Goal: Task Accomplishment & Management: Complete application form

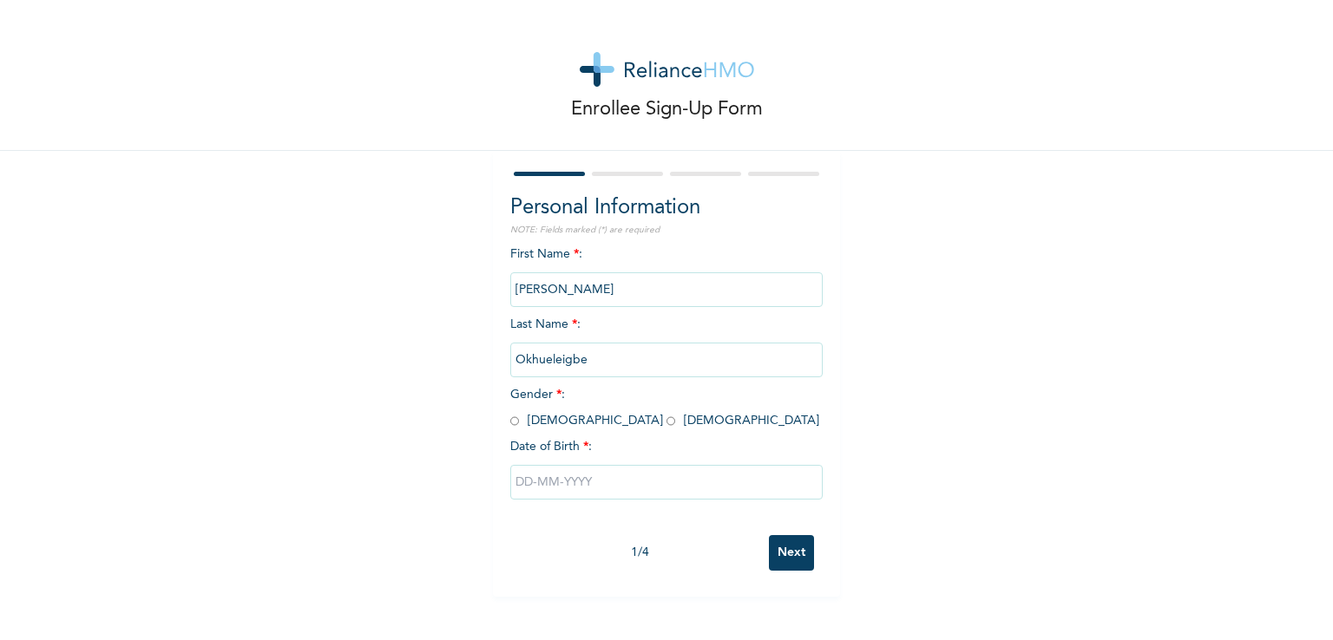
click at [510, 421] on input "radio" at bounding box center [514, 421] width 9 height 16
radio input "true"
click at [558, 484] on input "text" at bounding box center [666, 482] width 312 height 35
select select "9"
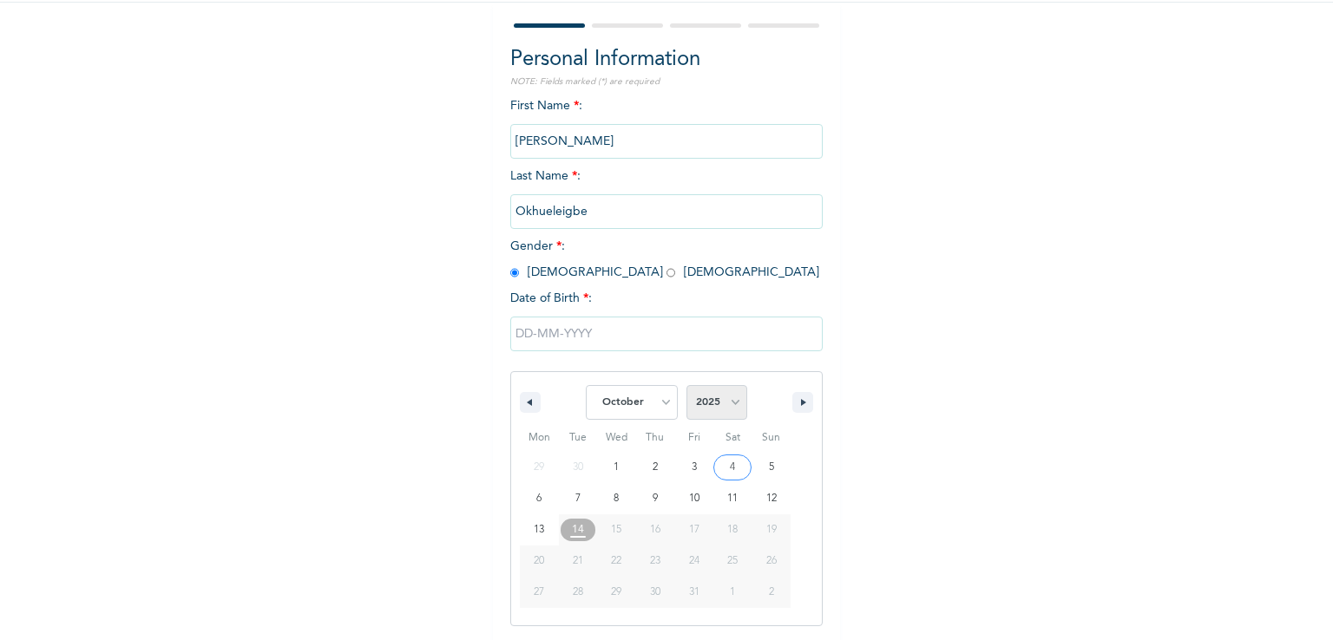
click at [720, 395] on select "2025 2024 2023 2022 2021 2020 2019 2018 2017 2016 2015 2014 2013 2012 2011 2010…" at bounding box center [716, 402] width 61 height 35
select select "1997"
click at [686, 385] on select "2025 2024 2023 2022 2021 2020 2019 2018 2017 2016 2015 2014 2013 2012 2011 2010…" at bounding box center [716, 402] width 61 height 35
click at [653, 393] on select "January February March April May June July August September October November De…" at bounding box center [632, 402] width 92 height 35
select select "5"
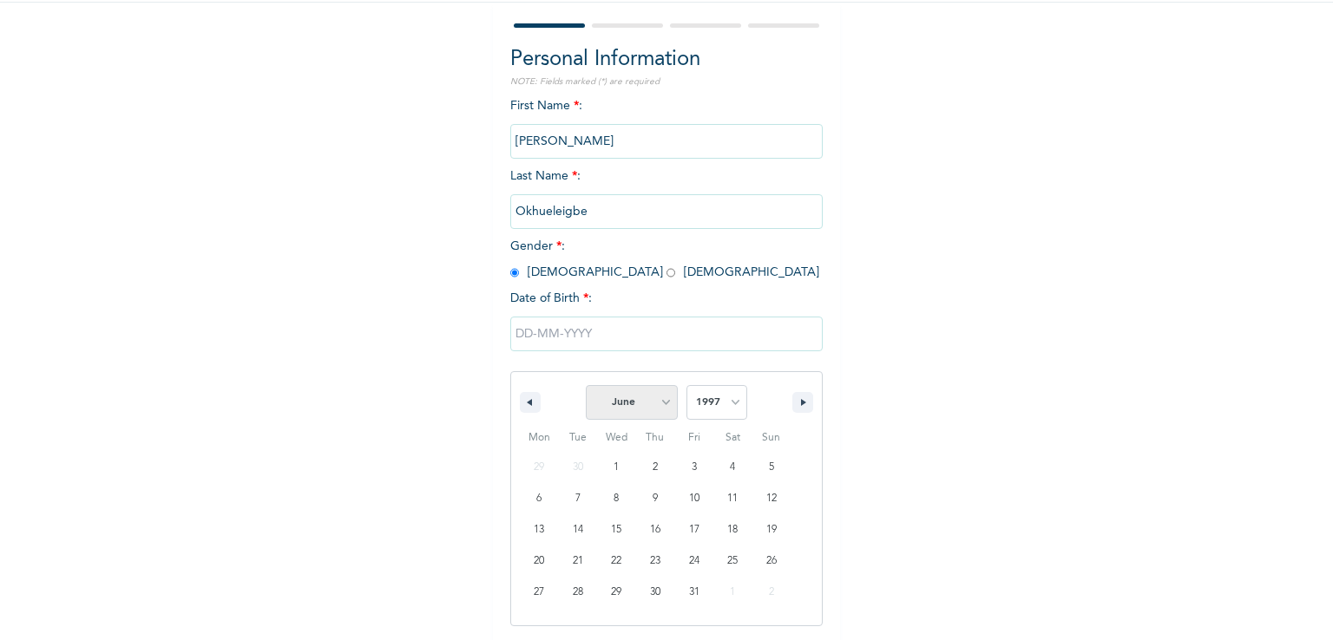
click at [586, 385] on select "January February March April May June July August September October November De…" at bounding box center [632, 402] width 92 height 35
type input "[DATE]"
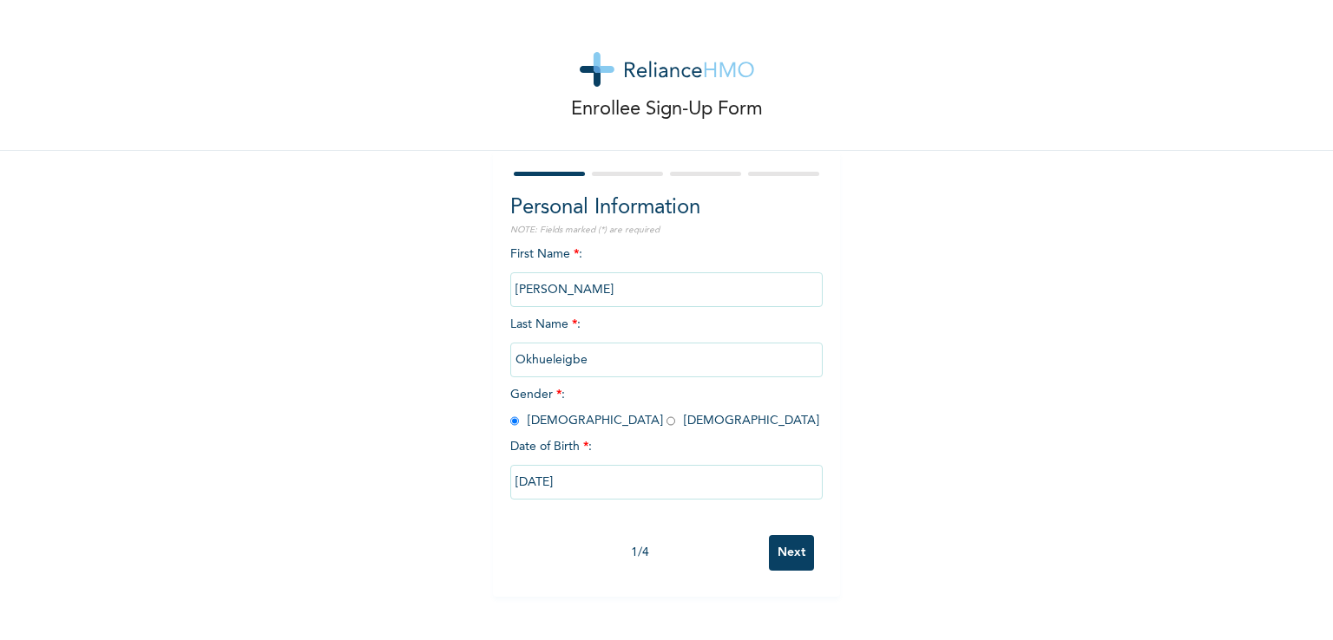
click at [784, 550] on input "Next" at bounding box center [791, 553] width 45 height 36
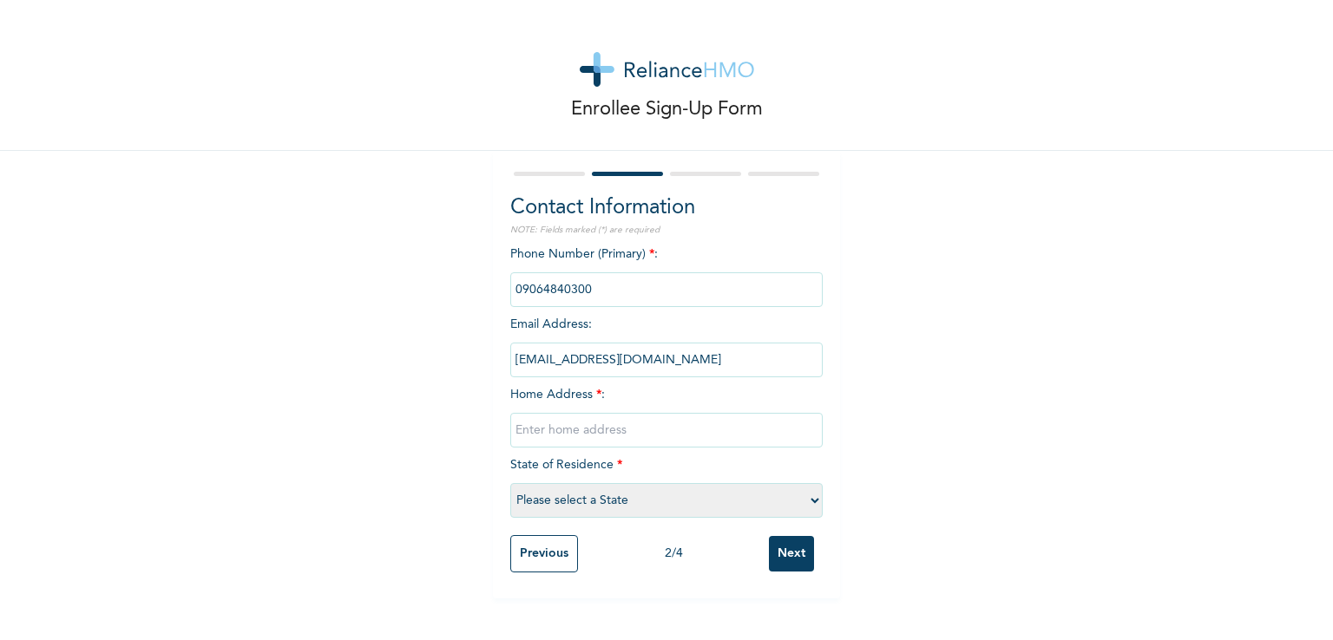
click at [699, 419] on input "text" at bounding box center [666, 430] width 312 height 35
type input "[STREET_ADDRESS][PERSON_NAME][PERSON_NAME]."
click at [712, 523] on div "Phone Number (Primary) * : Email Address : [EMAIL_ADDRESS][DOMAIN_NAME] Home Ad…" at bounding box center [666, 386] width 312 height 281
click at [680, 502] on select "Please select a State [PERSON_NAME] (FCT) [PERSON_NAME] Ibom [GEOGRAPHIC_DATA] …" at bounding box center [666, 500] width 312 height 35
select select "25"
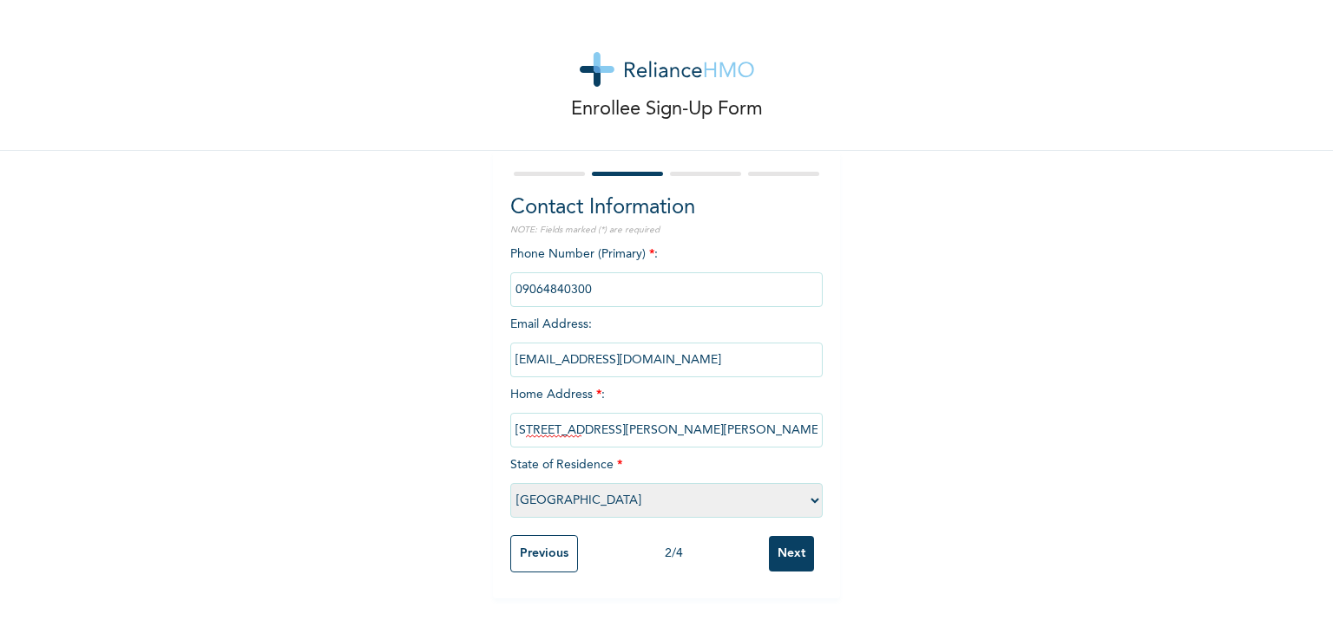
click at [510, 483] on select "Please select a State [PERSON_NAME] (FCT) [PERSON_NAME] Ibom [GEOGRAPHIC_DATA] …" at bounding box center [666, 500] width 312 height 35
click at [996, 344] on div "Enrollee Sign-Up Form Contact Information NOTE: Fields marked (*) are required …" at bounding box center [666, 299] width 1333 height 599
click at [790, 560] on input "Next" at bounding box center [791, 554] width 45 height 36
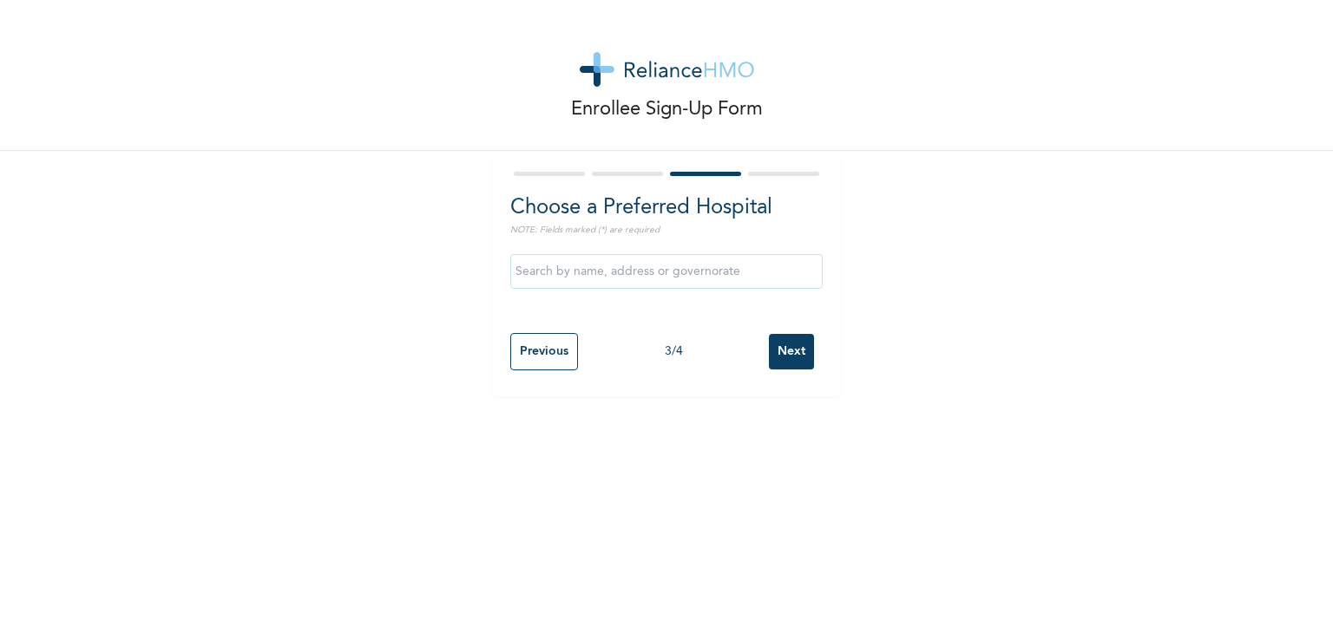
click at [649, 273] on input "text" at bounding box center [666, 271] width 312 height 35
type input "M"
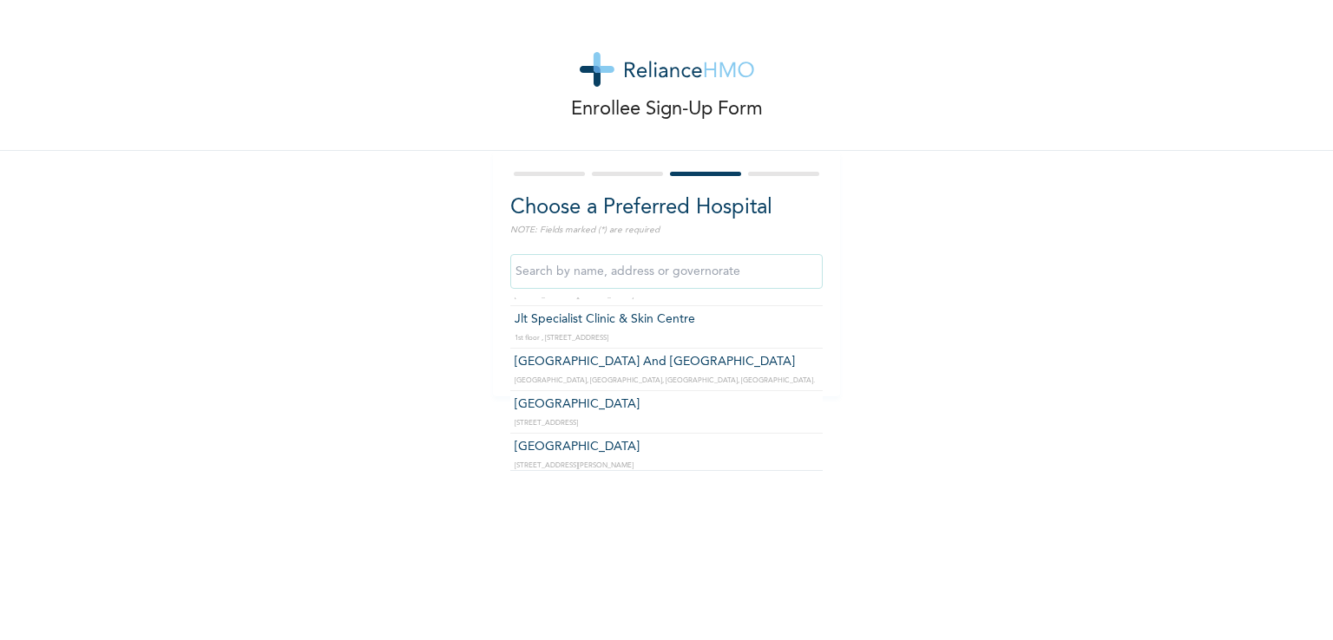
scroll to position [3211, 0]
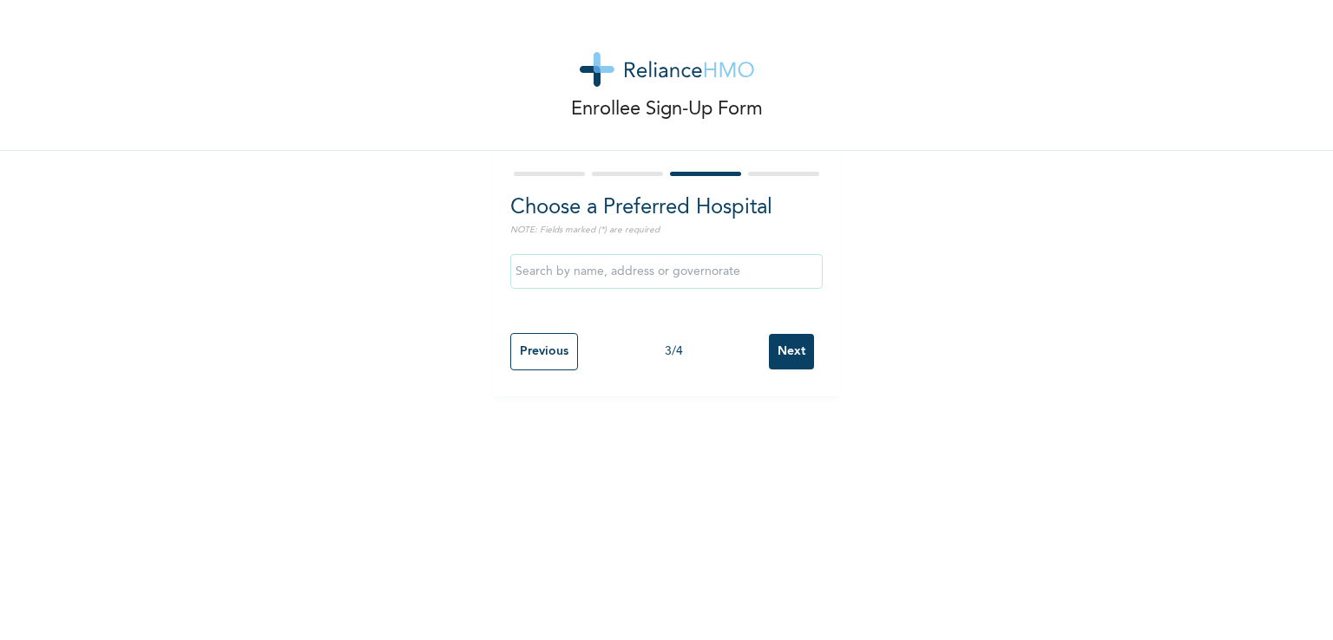
click at [999, 281] on div "Enrollee Sign-Up Form Choose a Preferred Hospital NOTE: Fields marked (*) are r…" at bounding box center [666, 198] width 1333 height 397
click at [792, 345] on input "Next" at bounding box center [791, 352] width 45 height 36
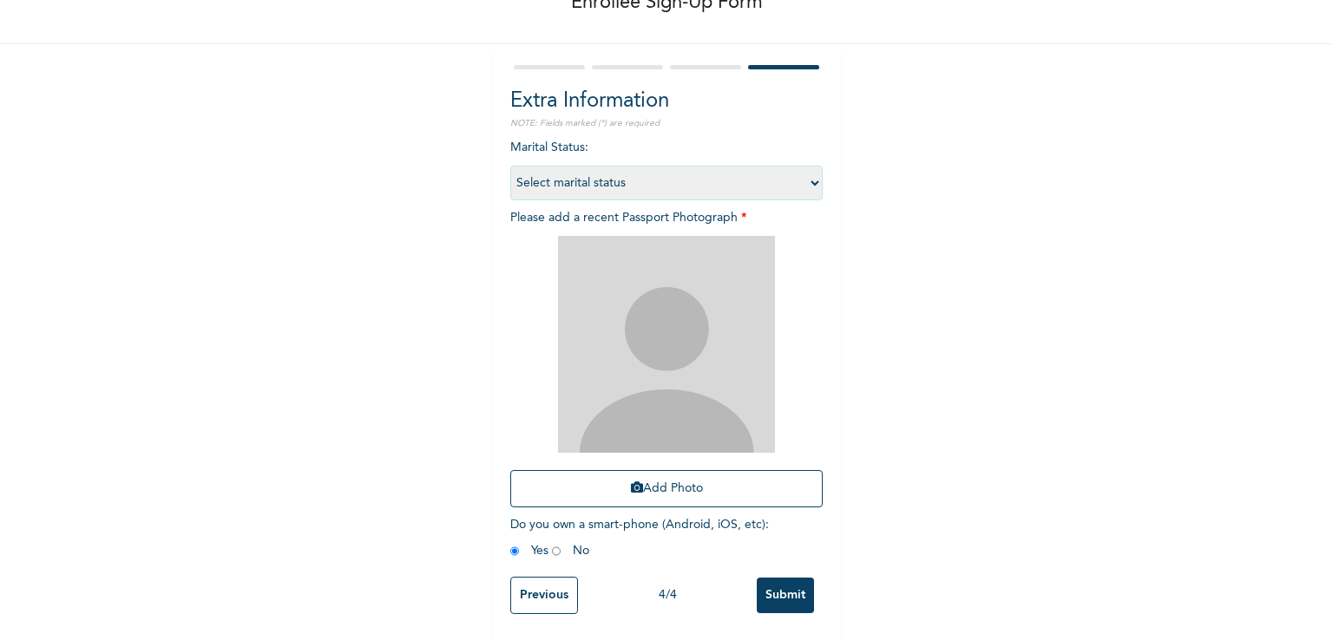
scroll to position [0, 0]
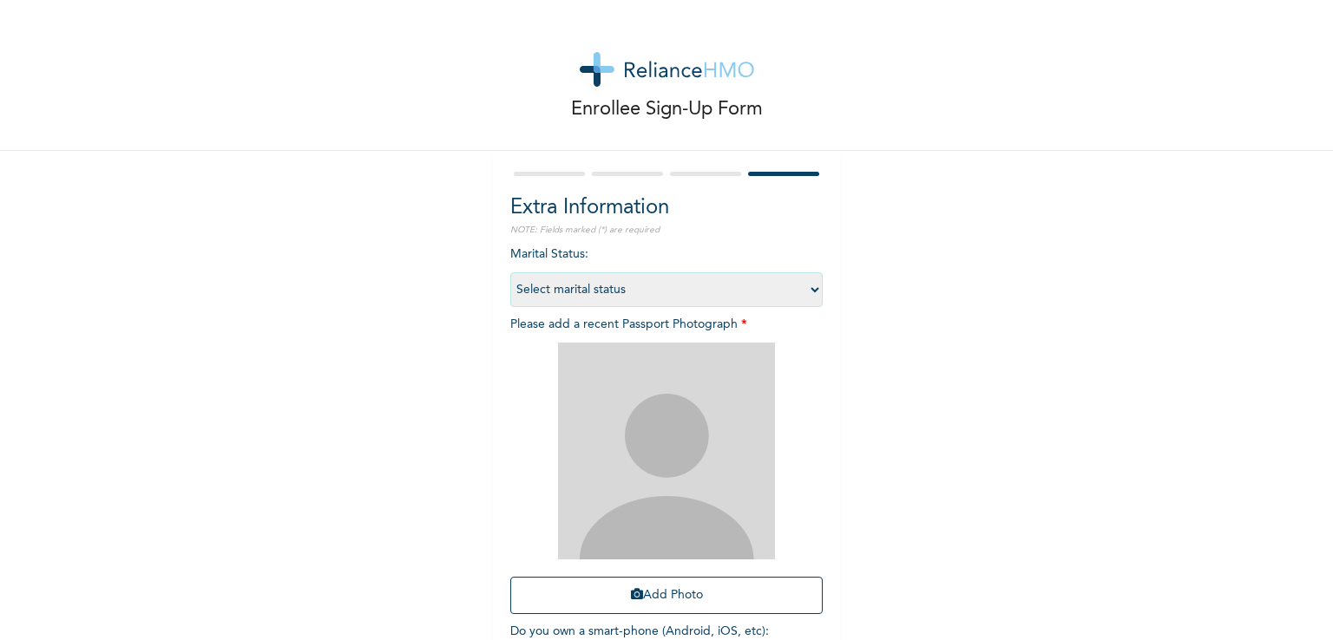
click at [779, 292] on select "Select marital status [DEMOGRAPHIC_DATA] Married [DEMOGRAPHIC_DATA] Widow/[DEMO…" at bounding box center [666, 289] width 312 height 35
select select "1"
click at [510, 272] on select "Select marital status [DEMOGRAPHIC_DATA] Married [DEMOGRAPHIC_DATA] Widow/[DEMO…" at bounding box center [666, 289] width 312 height 35
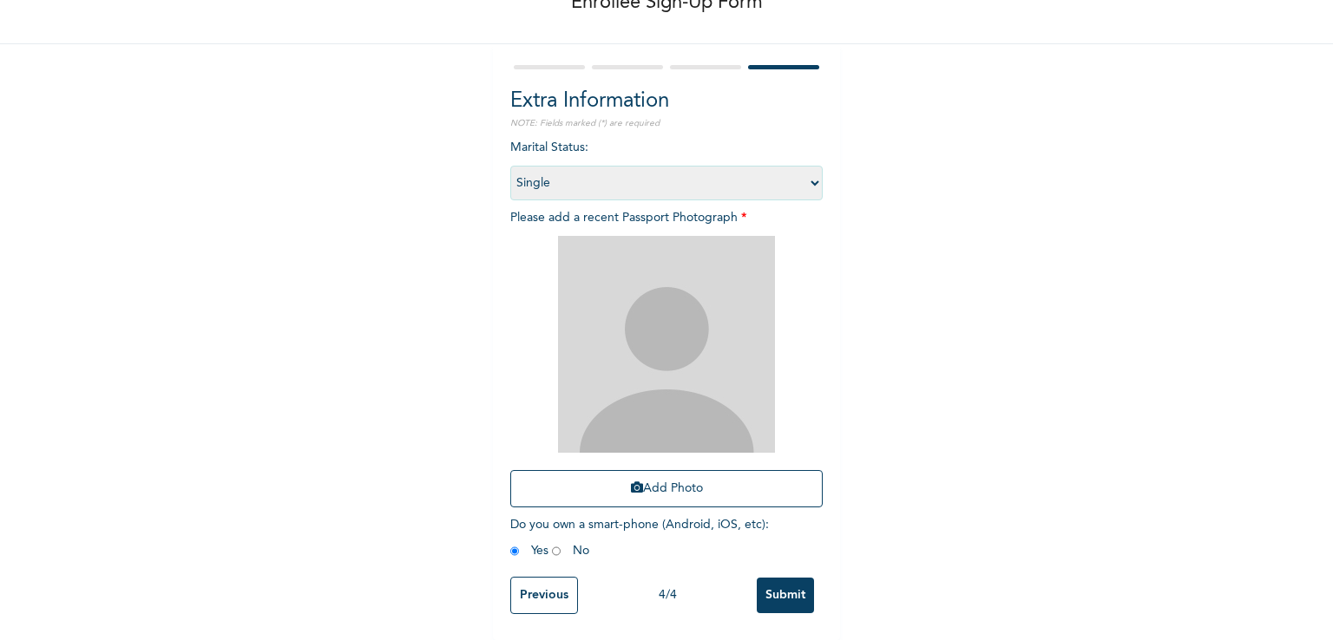
scroll to position [119, 0]
click at [678, 479] on button "Add Photo" at bounding box center [666, 488] width 312 height 37
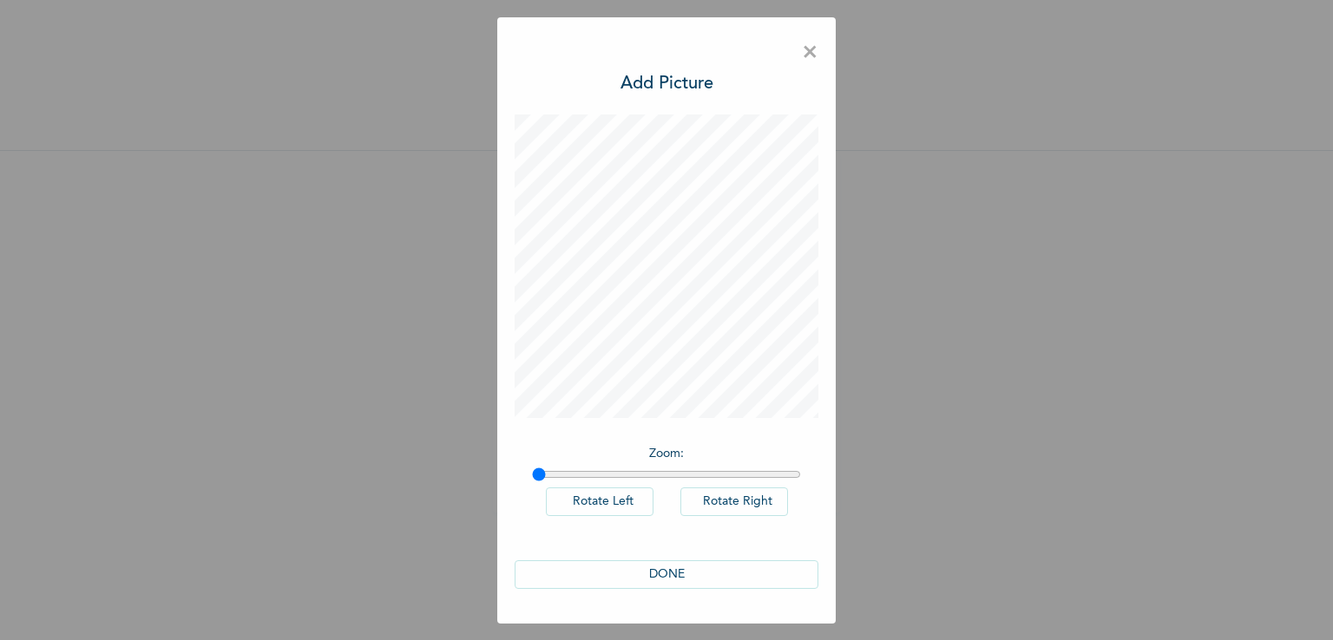
scroll to position [0, 0]
click at [634, 574] on button "DONE" at bounding box center [667, 575] width 304 height 29
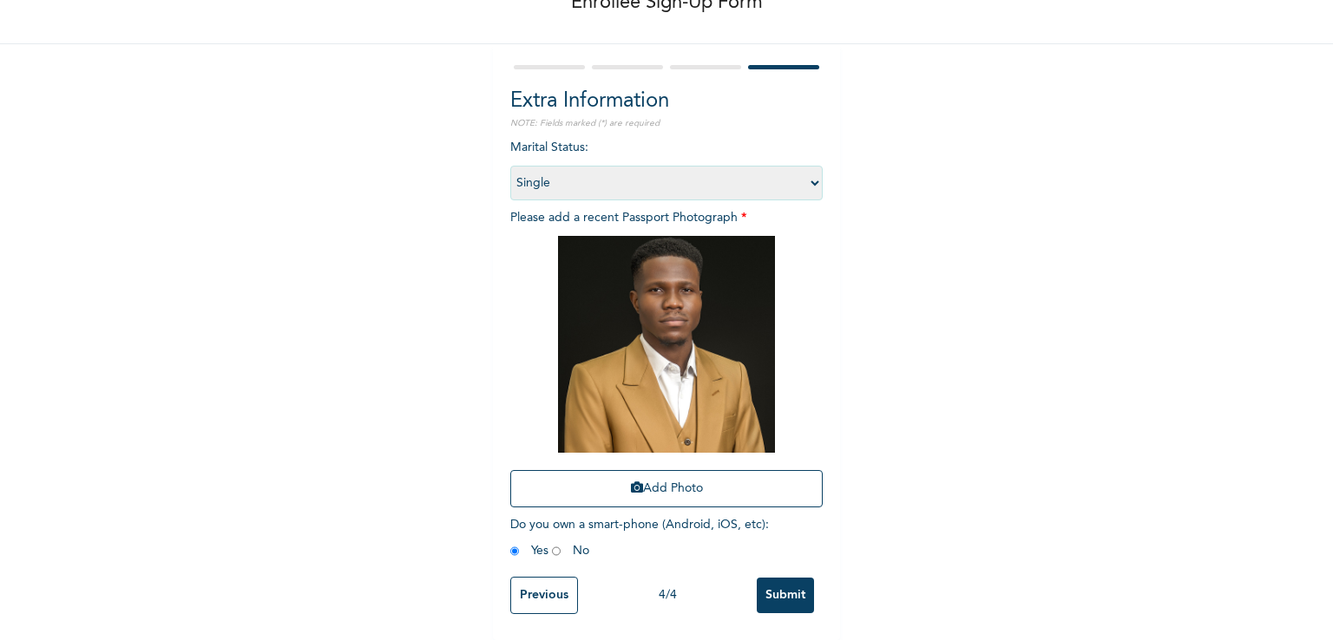
scroll to position [119, 0]
click at [777, 588] on input "Submit" at bounding box center [785, 596] width 57 height 36
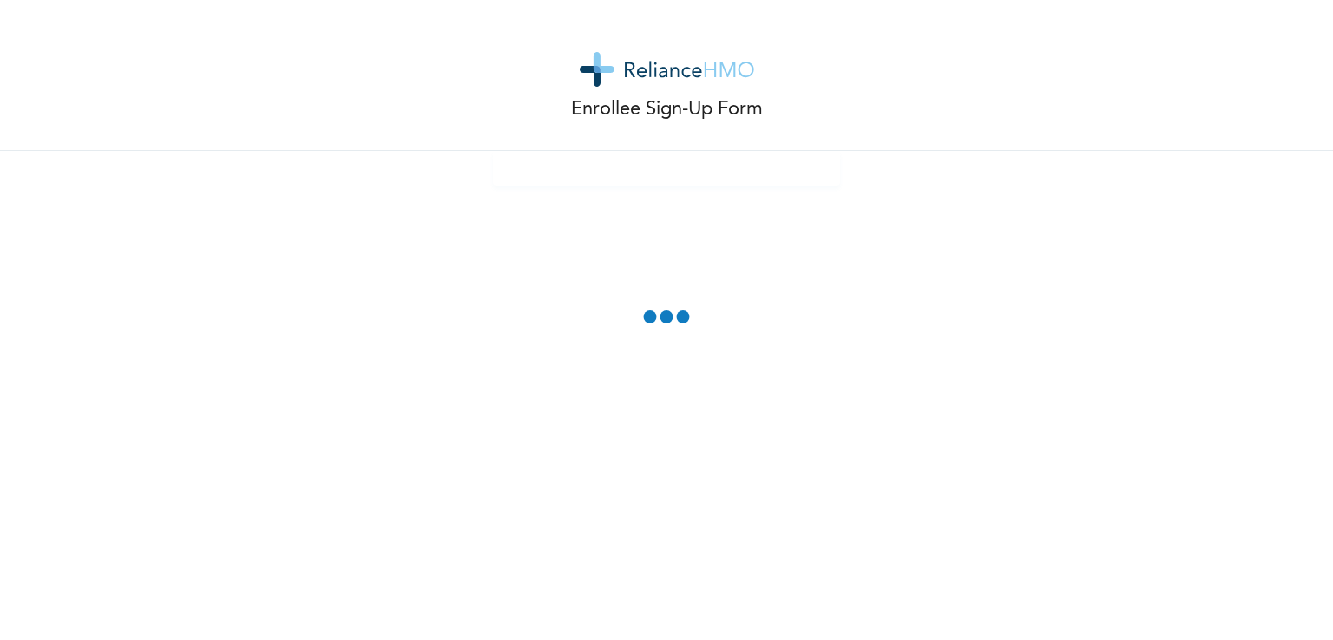
scroll to position [0, 0]
